Goal: Find contact information: Find contact information

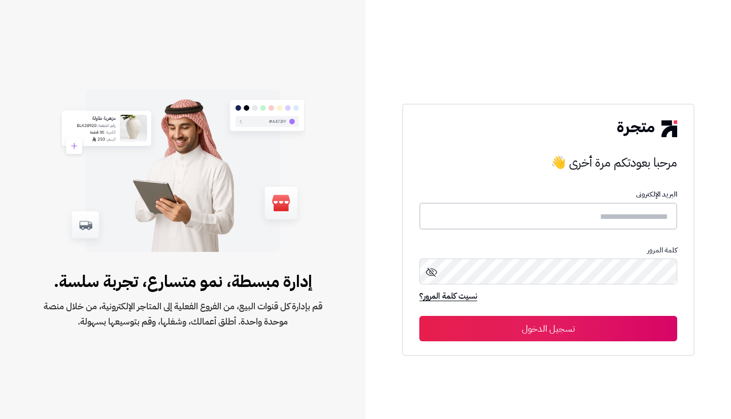
type input "**********"
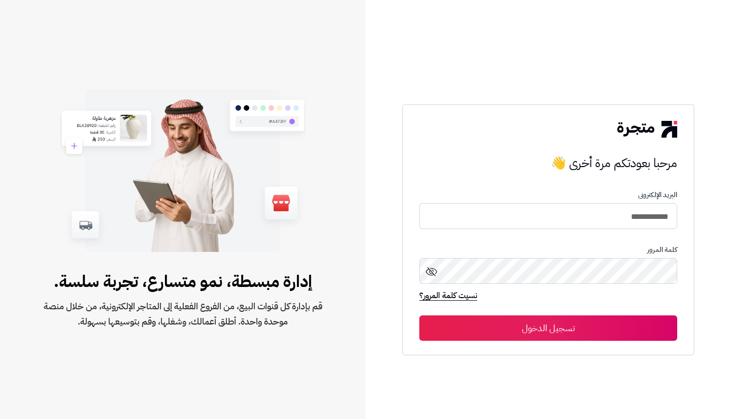
click at [601, 330] on button "تسجيل الدخول" at bounding box center [548, 327] width 258 height 25
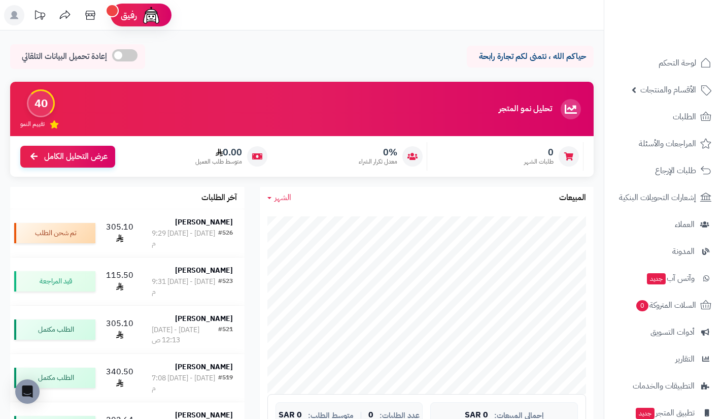
click at [672, 50] on nav "لوحة التحكم الأقسام والمنتجات المنتجات مخزون الخيارات الأقسام الماركات مواصفات …" at bounding box center [663, 222] width 119 height 419
click at [669, 59] on span "لوحة التحكم" at bounding box center [677, 63] width 37 height 14
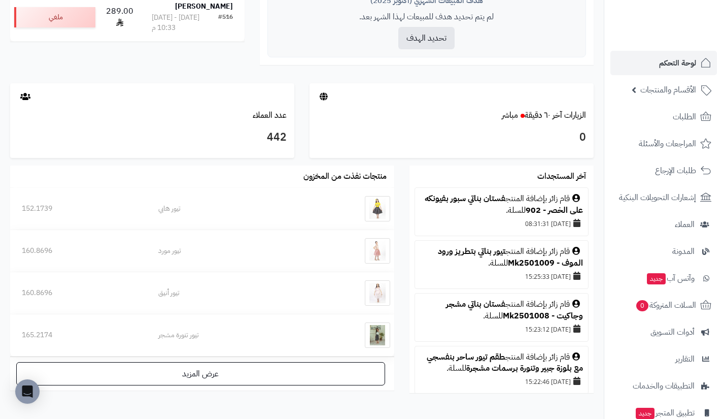
scroll to position [457, 0]
click at [101, 152] on div "442" at bounding box center [152, 139] width 284 height 37
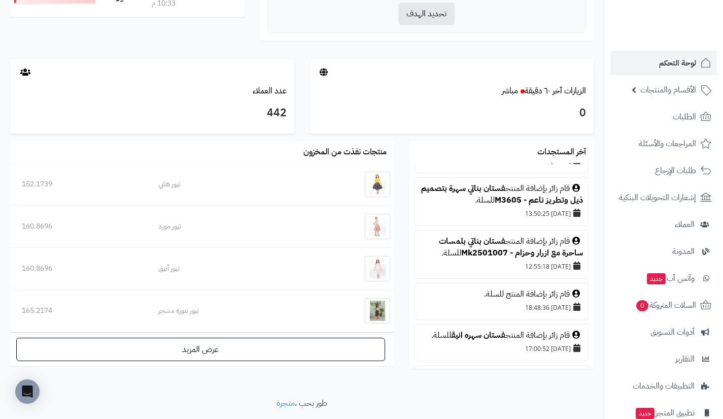
scroll to position [0, 0]
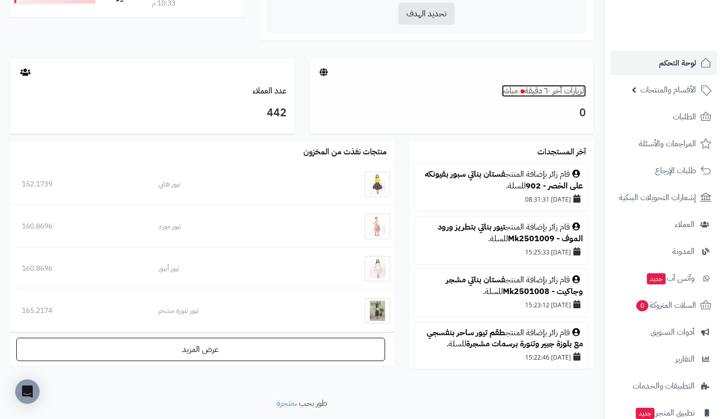
click at [554, 91] on link "الزيارات آخر ٦٠ دقيقة مباشر" at bounding box center [544, 91] width 84 height 12
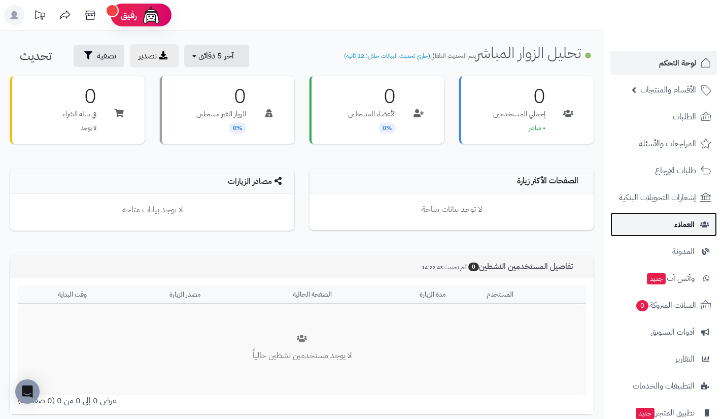
click at [643, 220] on link "العملاء" at bounding box center [664, 224] width 107 height 24
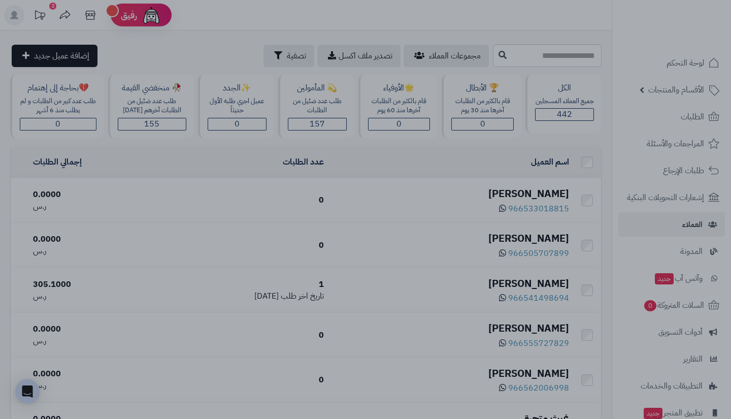
click at [577, 181] on div at bounding box center [365, 209] width 731 height 419
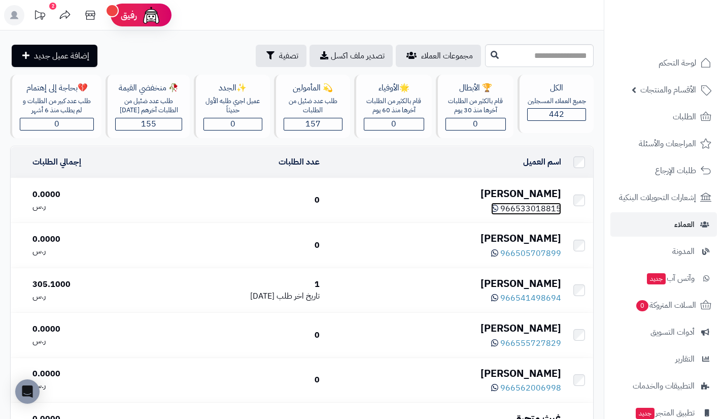
click at [504, 208] on span "966533018815" at bounding box center [530, 209] width 61 height 12
